Goal: Check status: Check status

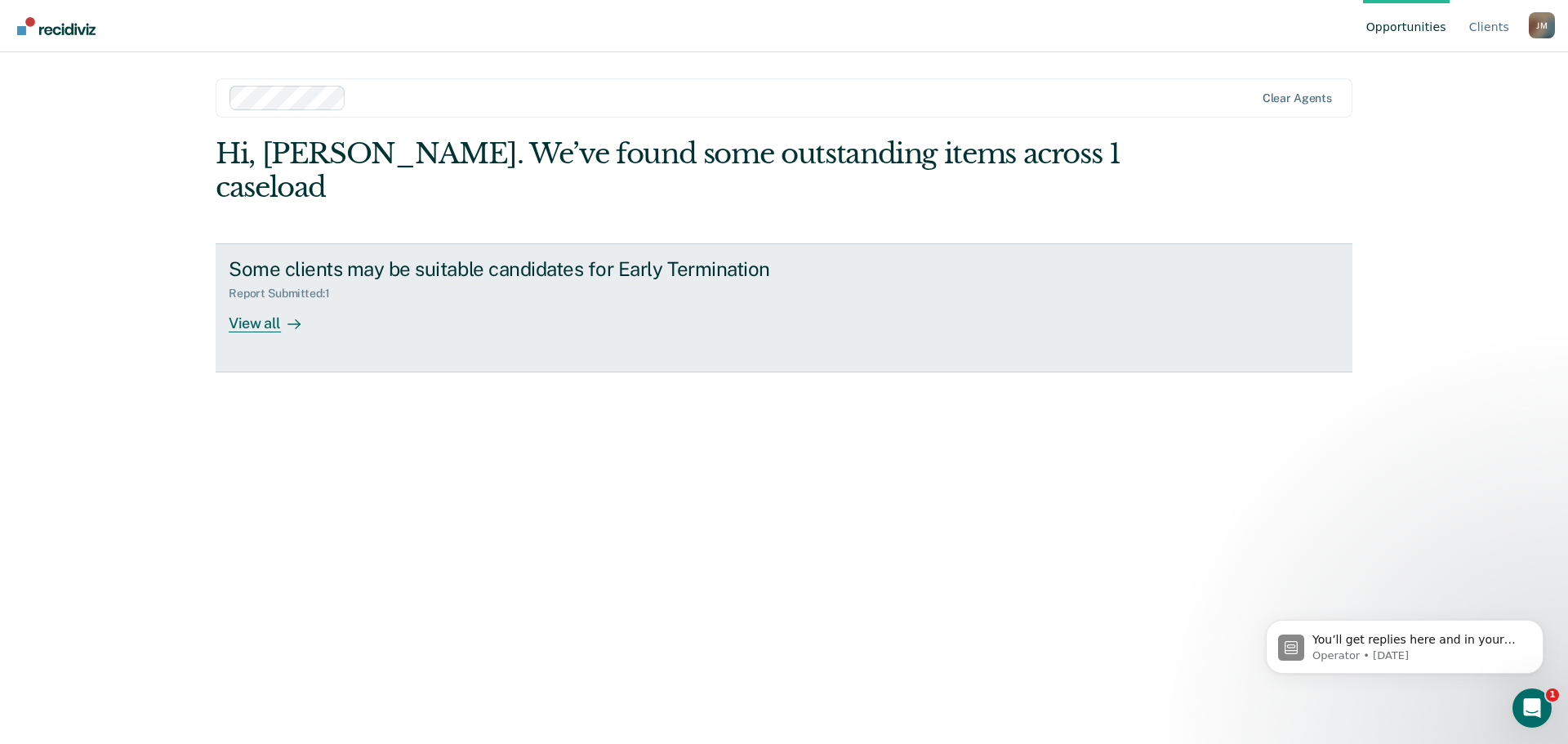
click at [267, 301] on div "View all" at bounding box center [274, 316] width 92 height 32
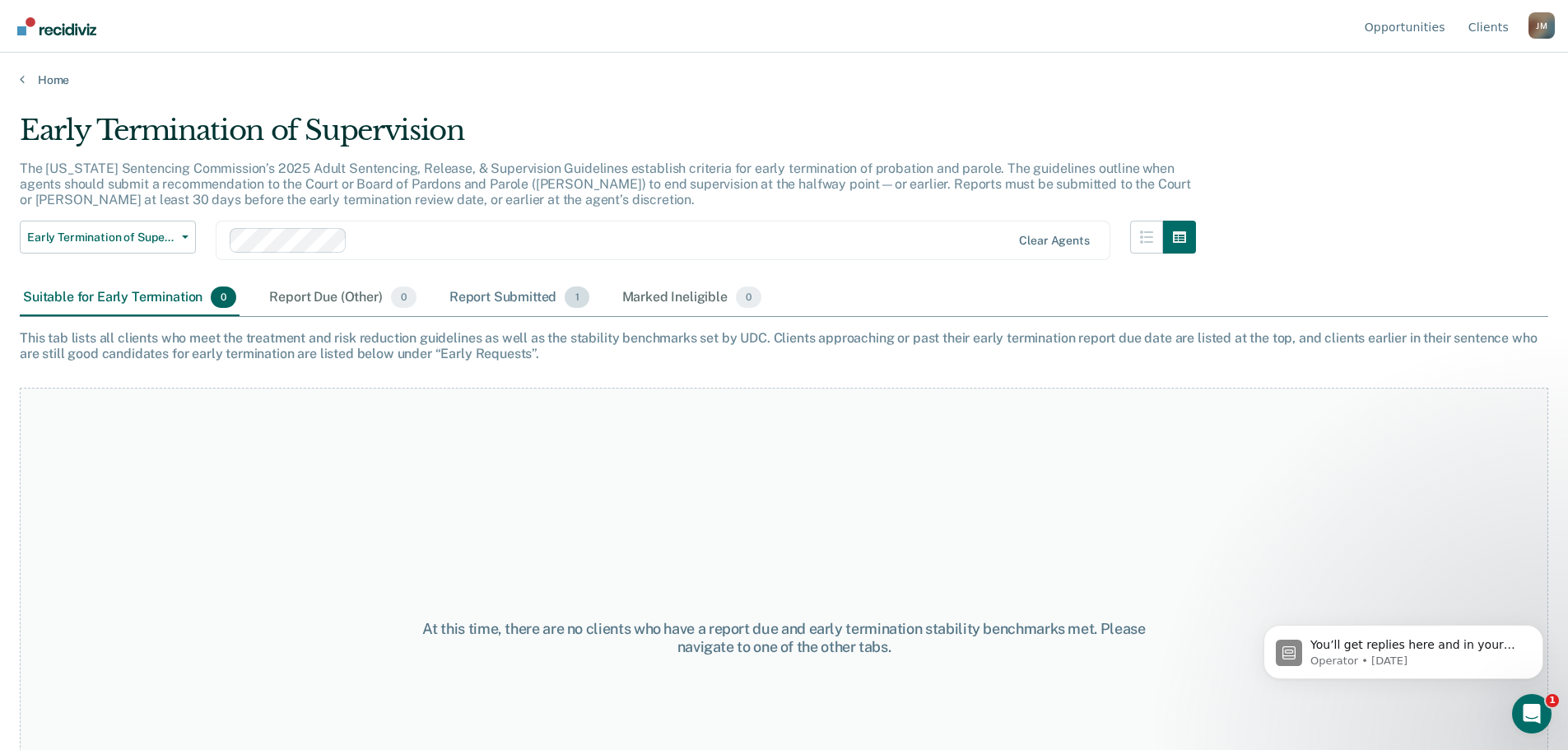
click at [532, 300] on div "Report Submitted 1" at bounding box center [519, 297] width 147 height 36
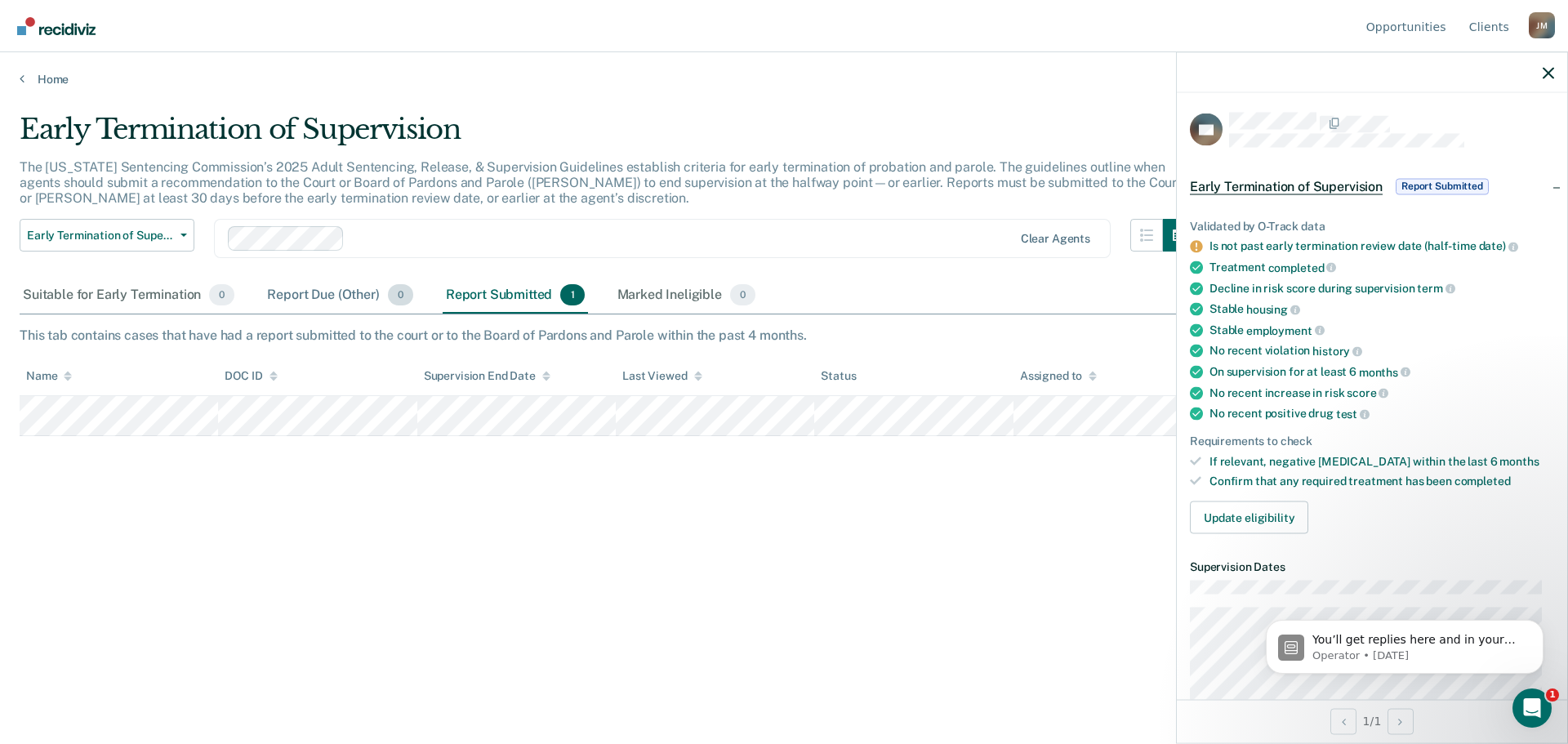
click at [310, 293] on div "Report Due (Other) 0" at bounding box center [340, 295] width 152 height 36
